Goal: Information Seeking & Learning: Check status

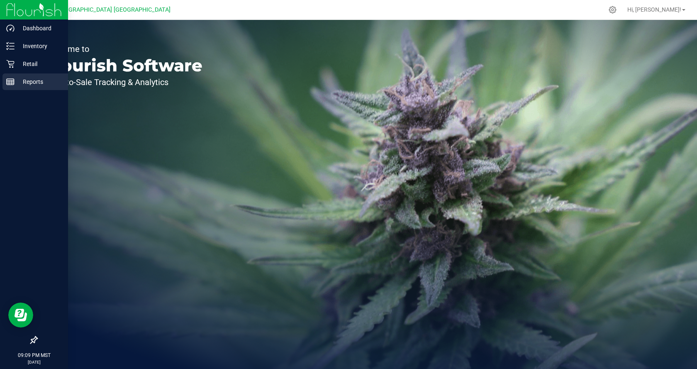
click at [19, 86] on p "Reports" at bounding box center [40, 82] width 50 height 10
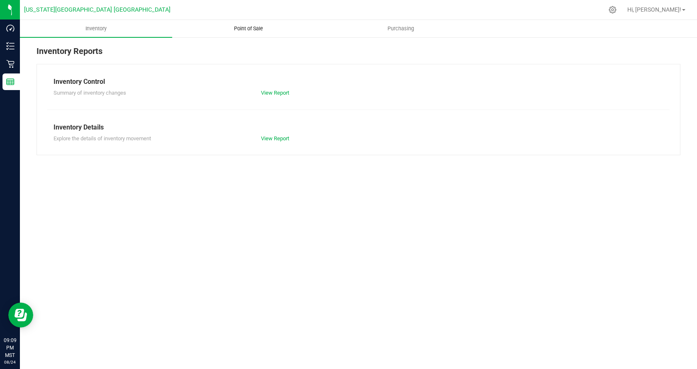
click at [228, 22] on uib-tab-heading "Point of Sale" at bounding box center [247, 28] width 151 height 17
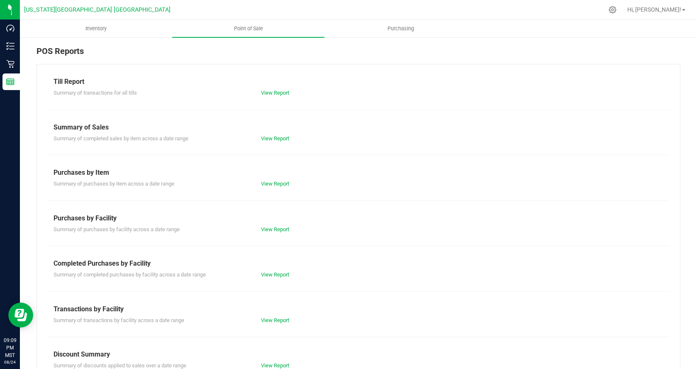
click at [269, 361] on div "View Report" at bounding box center [307, 365] width 104 height 8
click at [269, 366] on link "View Report" at bounding box center [275, 365] width 28 height 6
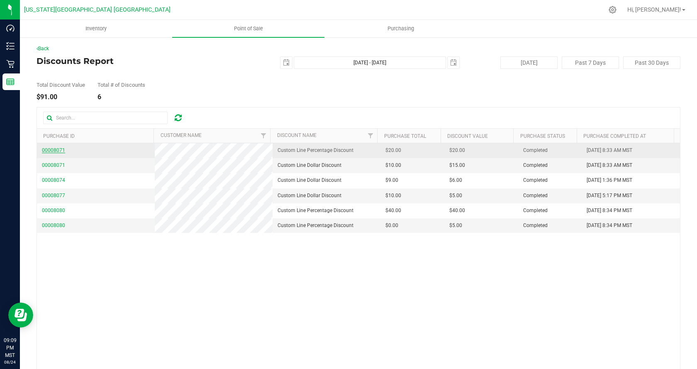
click at [56, 152] on span "00008071" at bounding box center [53, 150] width 23 height 6
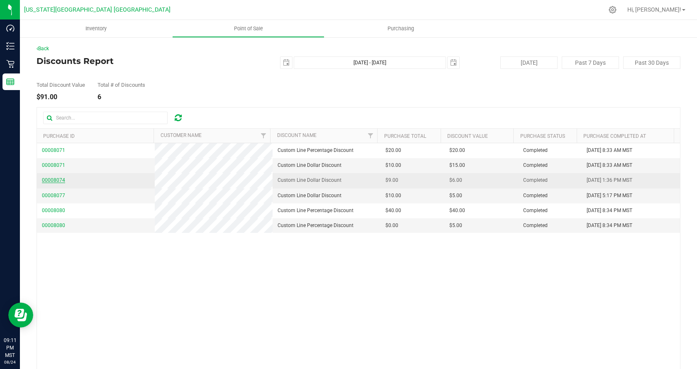
click at [49, 181] on span "00008074" at bounding box center [53, 180] width 23 height 6
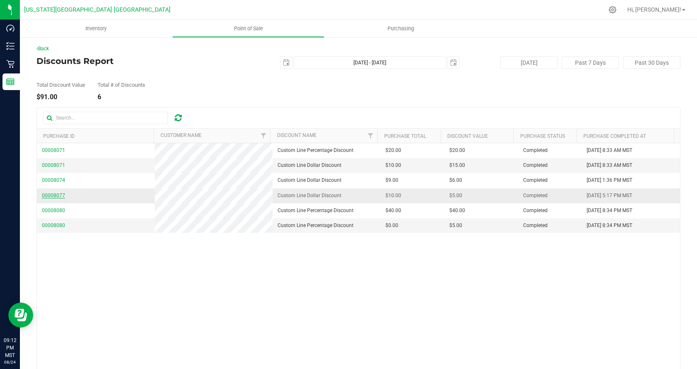
click at [52, 196] on span "00008077" at bounding box center [53, 195] width 23 height 6
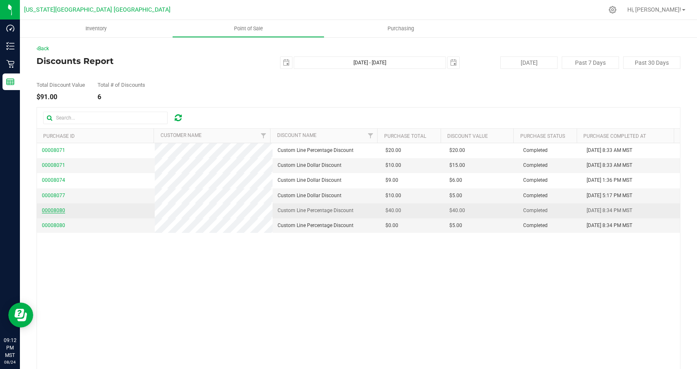
click at [58, 211] on span "00008080" at bounding box center [53, 210] width 23 height 6
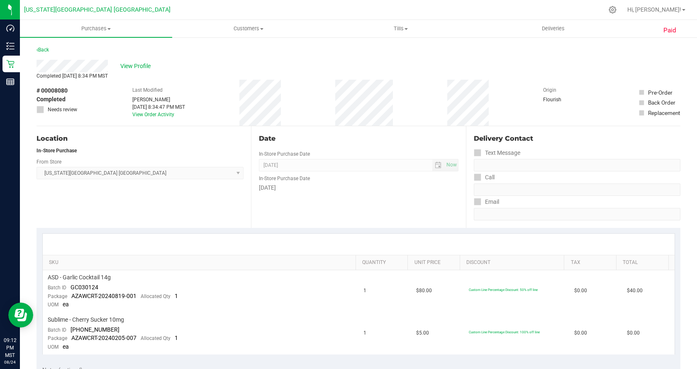
scroll to position [124, 0]
